Goal: Transaction & Acquisition: Purchase product/service

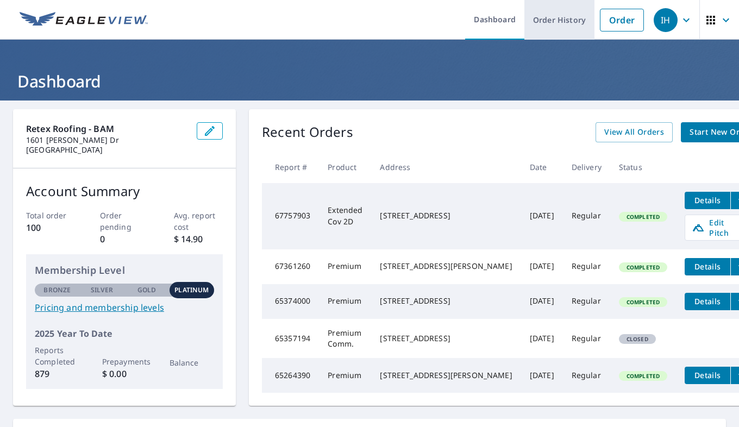
click at [556, 36] on link "Order History" at bounding box center [560, 20] width 70 height 40
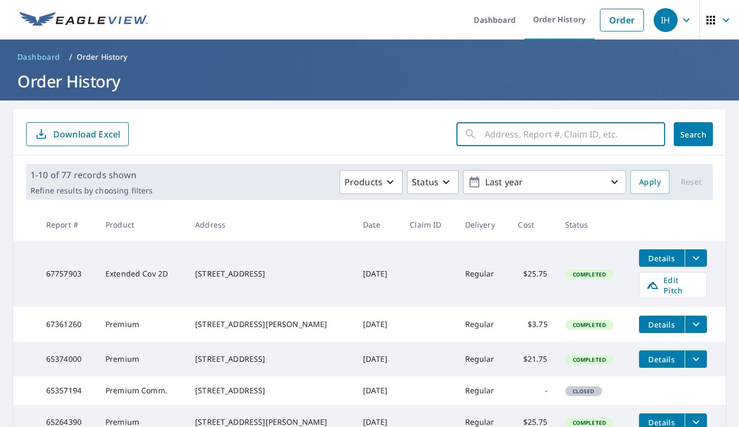
click at [518, 125] on input "text" at bounding box center [575, 134] width 181 height 30
paste input "[STREET_ADDRESS]"
type input "[STREET_ADDRESS]"
click button "Search" at bounding box center [693, 134] width 39 height 24
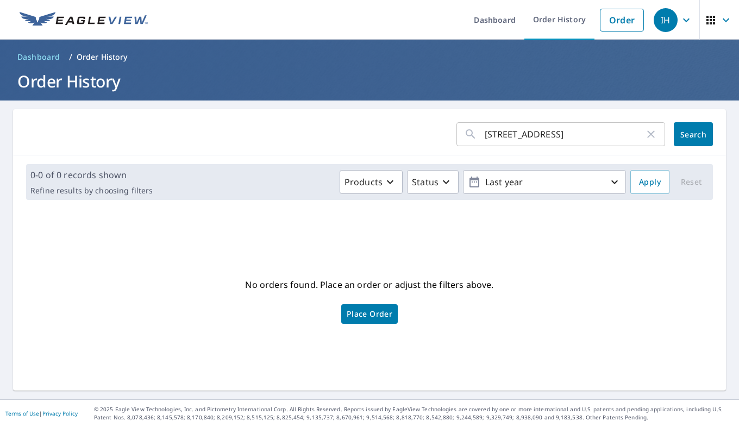
click at [370, 322] on link "Place Order" at bounding box center [369, 314] width 57 height 20
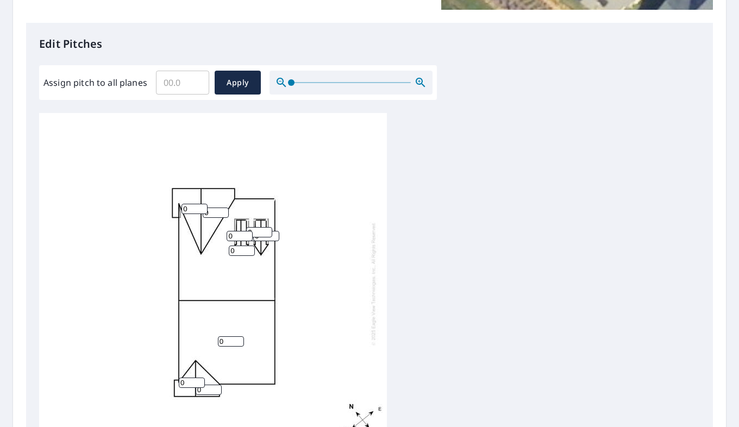
scroll to position [270, 0]
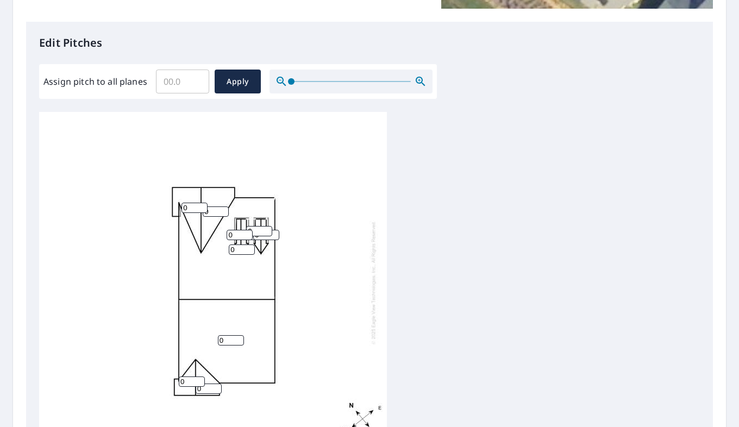
click at [178, 70] on input "Assign pitch to all planes" at bounding box center [182, 81] width 53 height 30
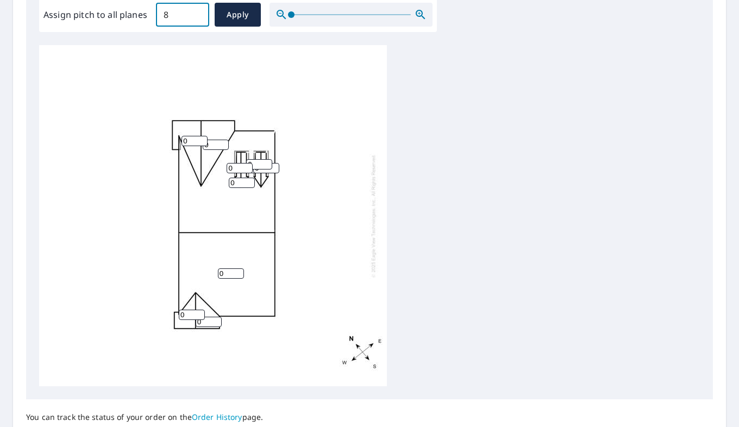
scroll to position [337, 0]
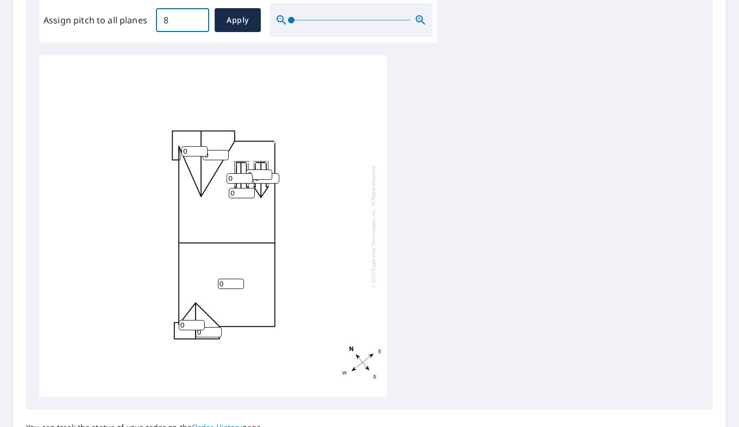
type input "8"
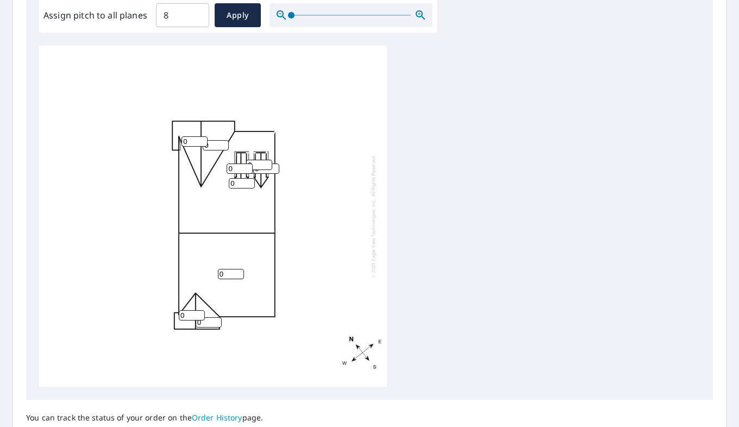
click at [370, 208] on div "0 0 0 0 0 0 0 0 0 0" at bounding box center [213, 216] width 348 height 341
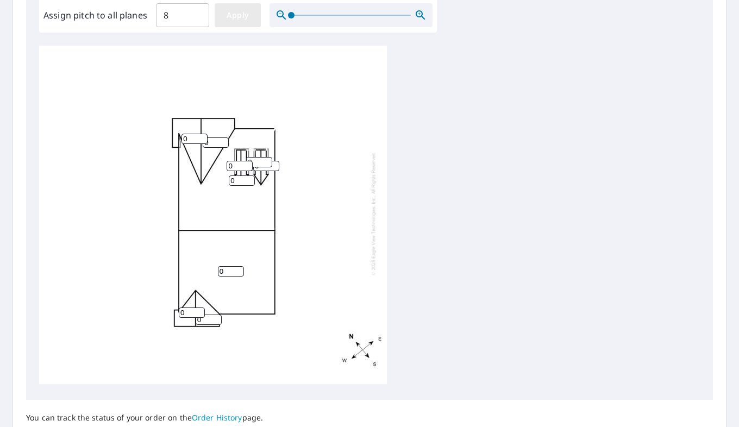
click at [240, 15] on span "Apply" at bounding box center [237, 16] width 29 height 14
type input "8"
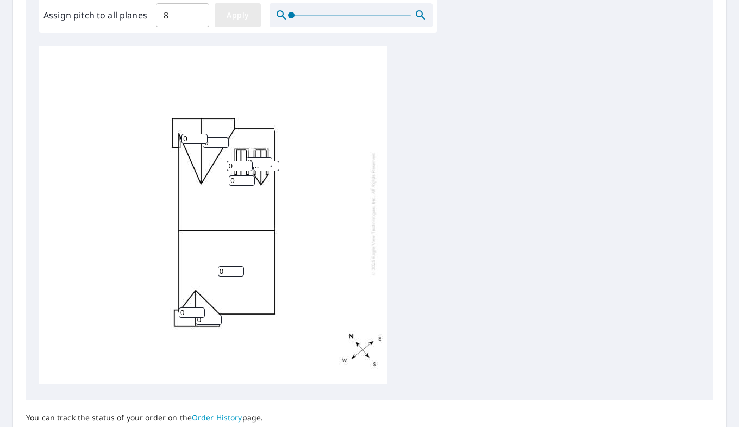
type input "8"
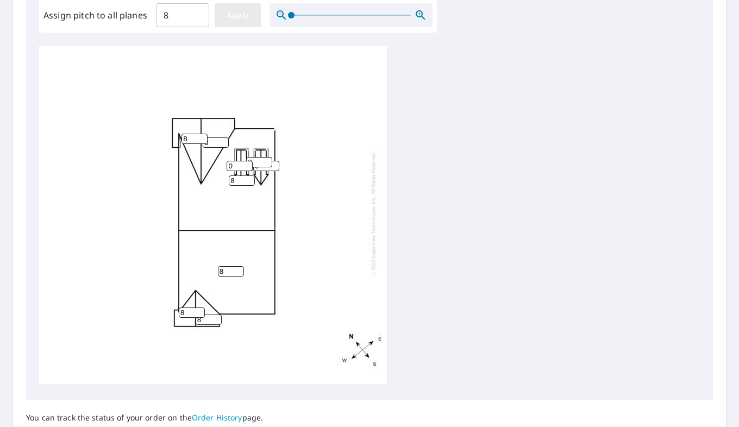
type input "8"
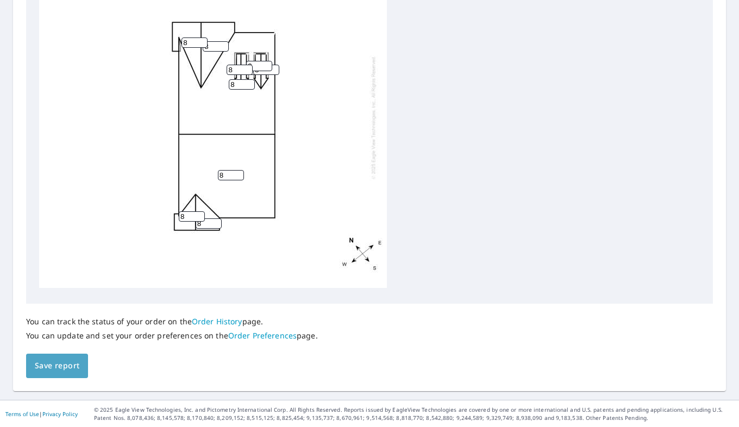
click at [70, 371] on span "Save report" at bounding box center [57, 366] width 45 height 14
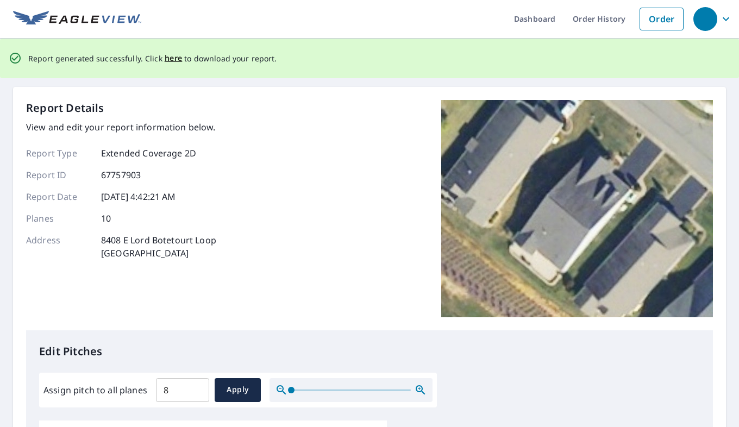
scroll to position [0, 0]
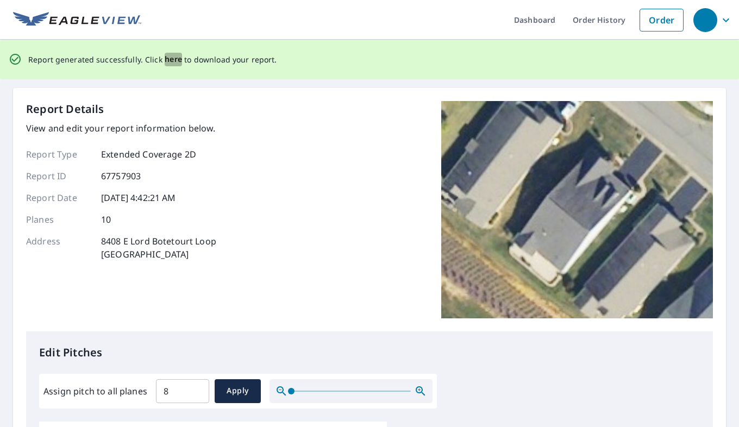
click at [173, 61] on span "here" at bounding box center [174, 60] width 18 height 14
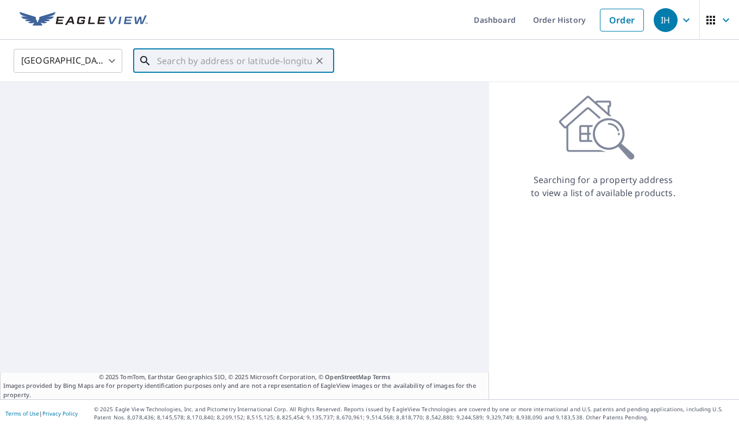
click at [268, 63] on input "text" at bounding box center [234, 61] width 155 height 30
paste input "2568 Chapel Hill Road"
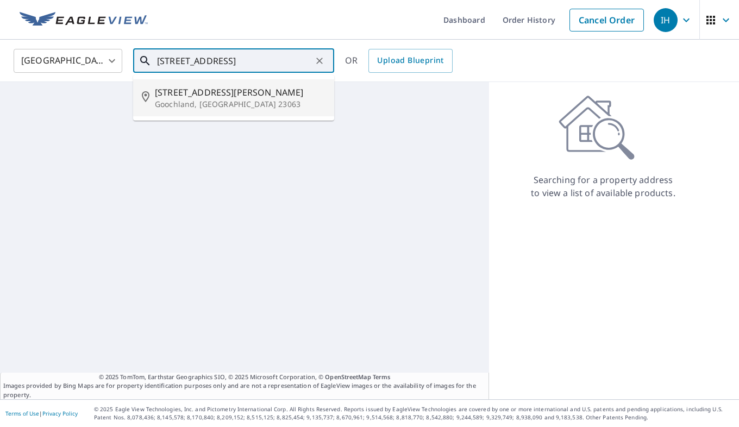
click at [265, 97] on span "2568 Chapel Hill Rd" at bounding box center [240, 92] width 171 height 13
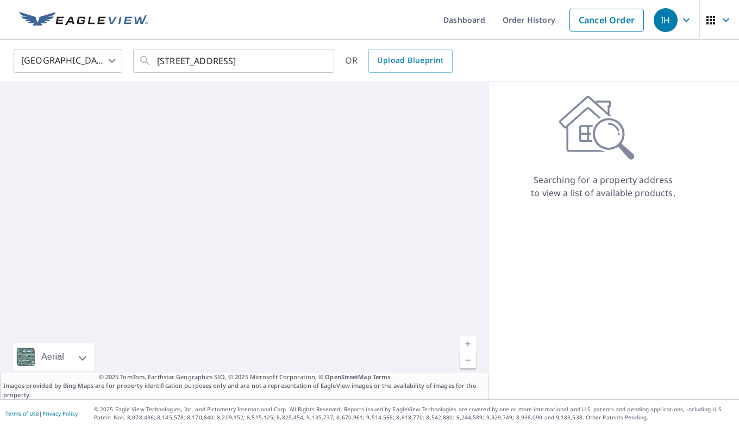
type input "2568 Chapel Hill Rd Goochland, VA 23063"
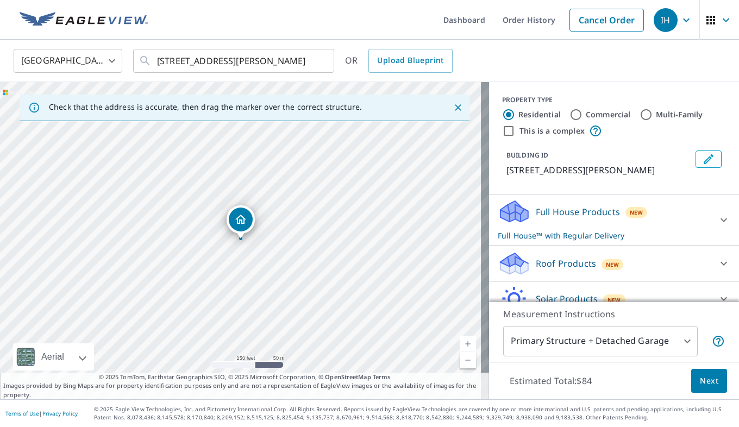
scroll to position [51, 0]
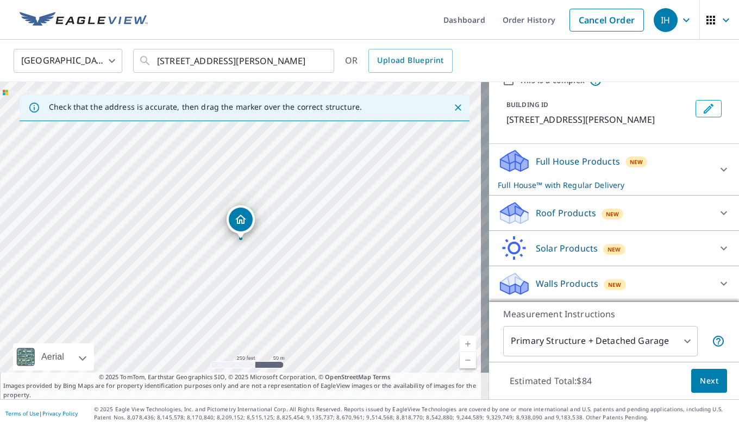
click at [607, 214] on span "New" at bounding box center [613, 214] width 14 height 9
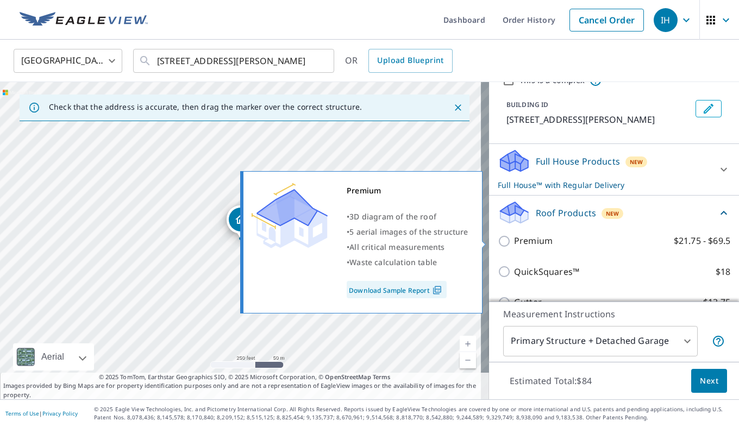
click at [515, 244] on p "Premium" at bounding box center [533, 241] width 39 height 14
click at [514, 244] on input "Premium $21.75 - $69.5" at bounding box center [506, 241] width 16 height 13
checkbox input "true"
checkbox input "false"
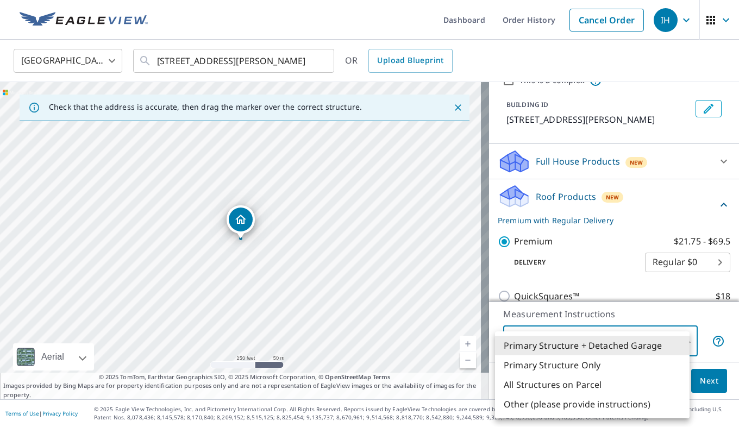
click at [610, 350] on body "IH IH Dashboard Order History Cancel Order IH United States US ​ 2568 Chapel Hi…" at bounding box center [369, 213] width 739 height 427
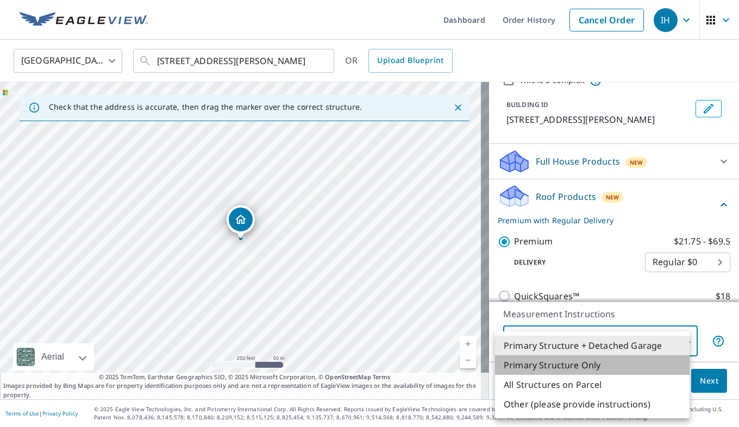
click at [614, 364] on li "Primary Structure Only" at bounding box center [592, 366] width 195 height 20
type input "2"
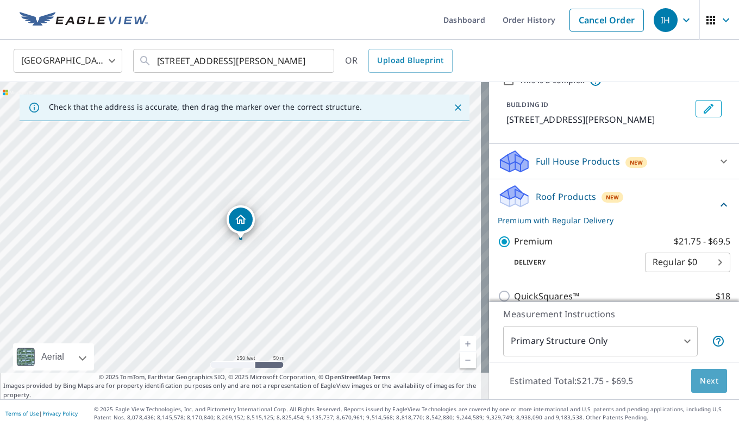
click at [700, 392] on button "Next" at bounding box center [710, 381] width 36 height 24
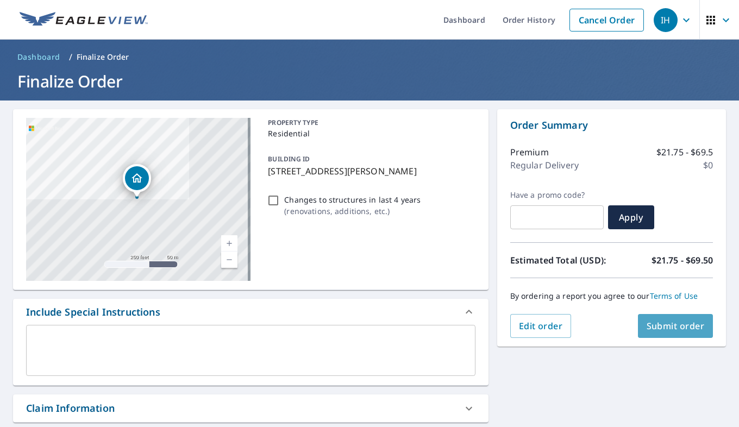
click at [666, 318] on button "Submit order" at bounding box center [676, 326] width 76 height 24
checkbox input "true"
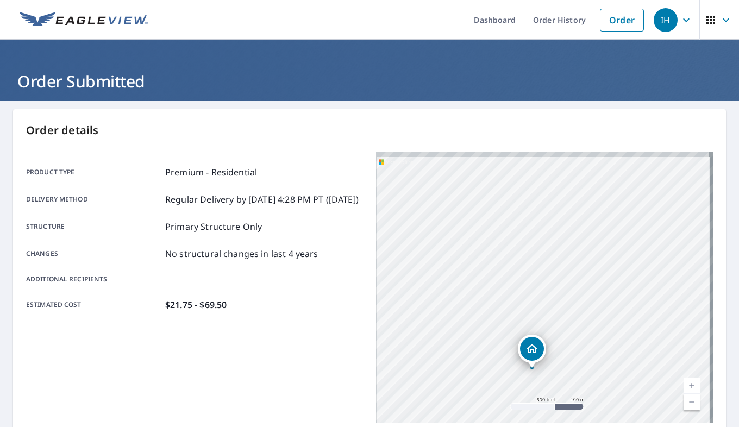
drag, startPoint x: 472, startPoint y: 189, endPoint x: 470, endPoint y: 285, distance: 96.3
click at [470, 285] on div "2568 Chapel Hill Rd Goochland, VA 23063" at bounding box center [544, 288] width 337 height 272
